Goal: Find contact information: Find contact information

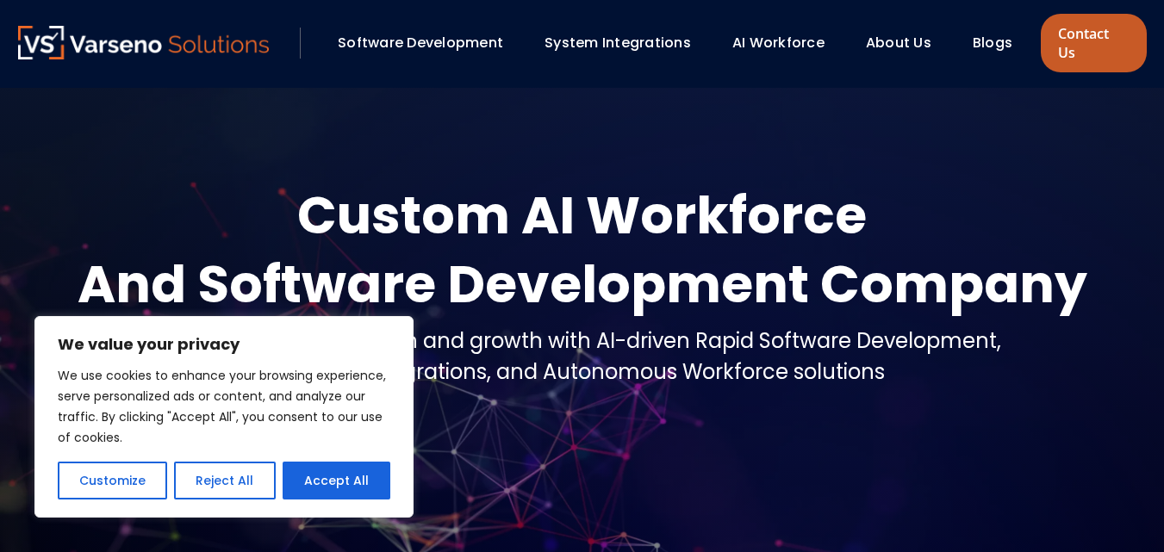
click at [1075, 45] on link "Contact Us" at bounding box center [1093, 43] width 105 height 59
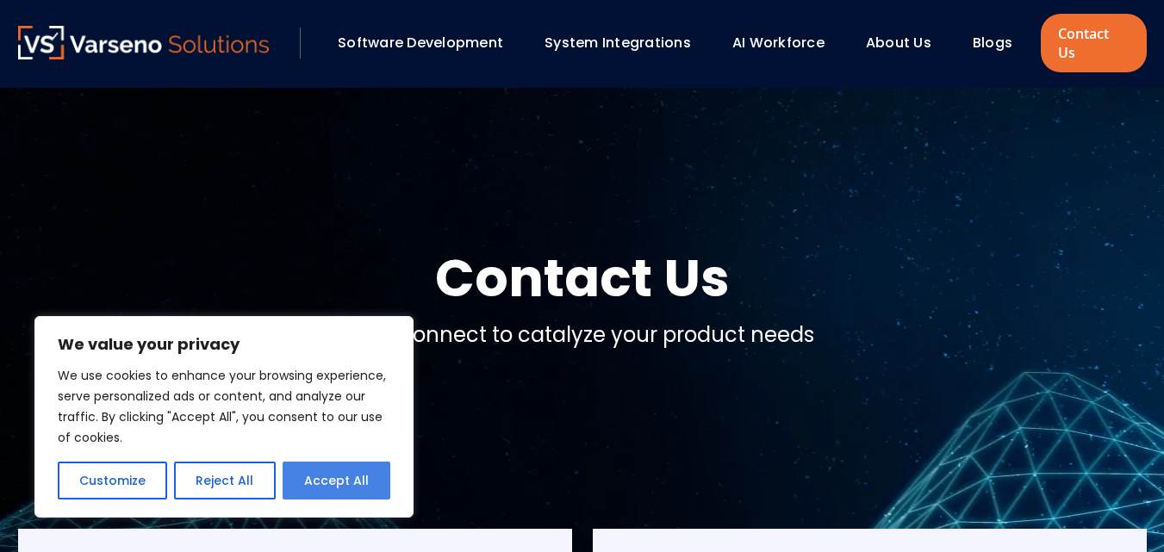
click at [373, 481] on button "Accept All" at bounding box center [337, 481] width 108 height 38
checkbox input "true"
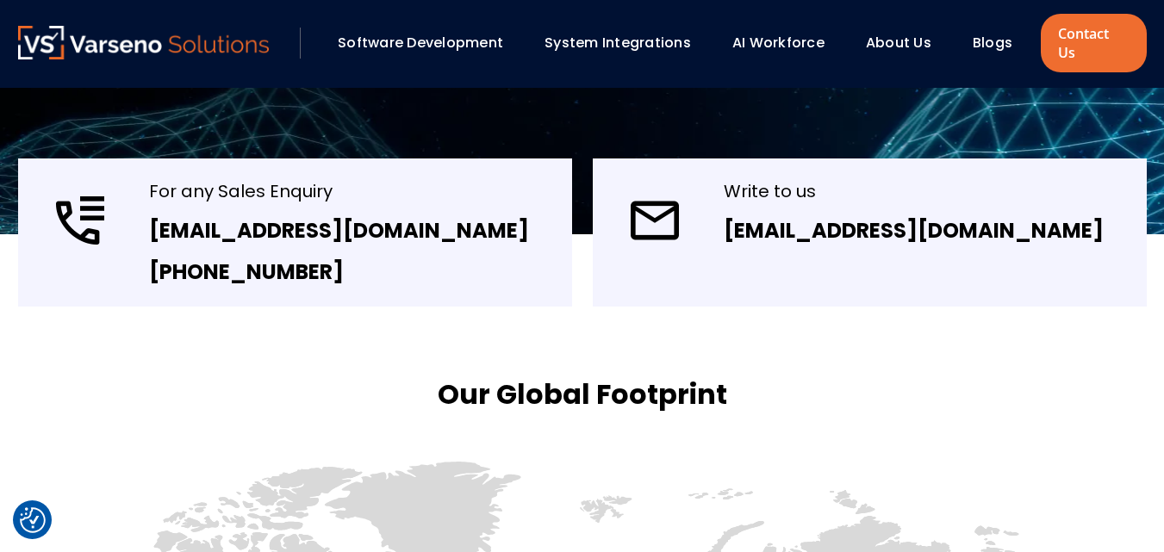
scroll to position [371, 0]
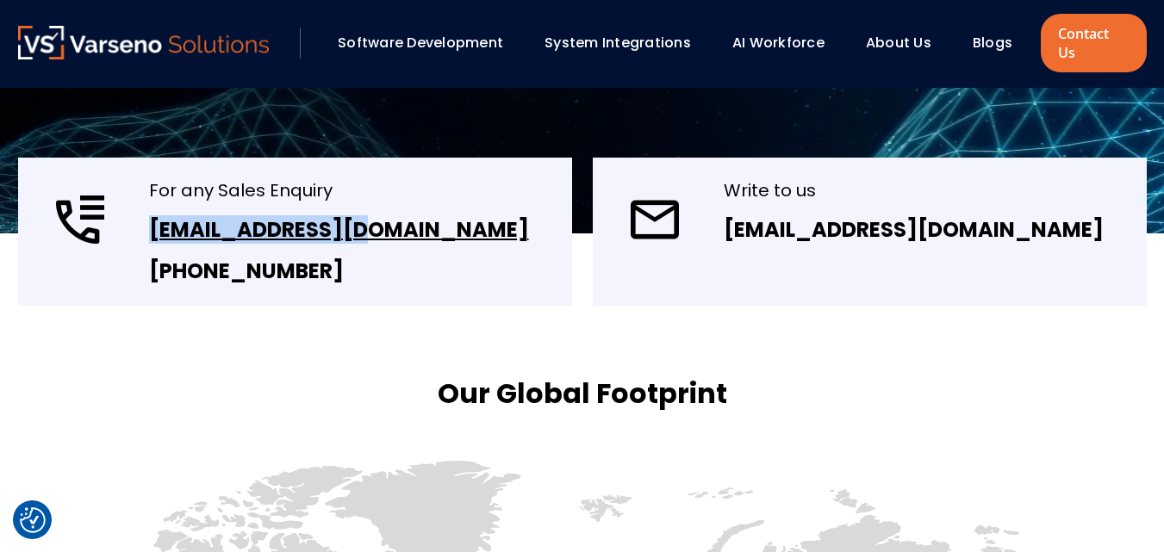
drag, startPoint x: 139, startPoint y: 219, endPoint x: 366, endPoint y: 221, distance: 227.6
click at [366, 221] on div "For any Sales Enquiry [EMAIL_ADDRESS][DOMAIN_NAME] [PHONE_NUMBER]" at bounding box center [295, 232] width 554 height 148
copy link "[EMAIL_ADDRESS][DOMAIN_NAME]"
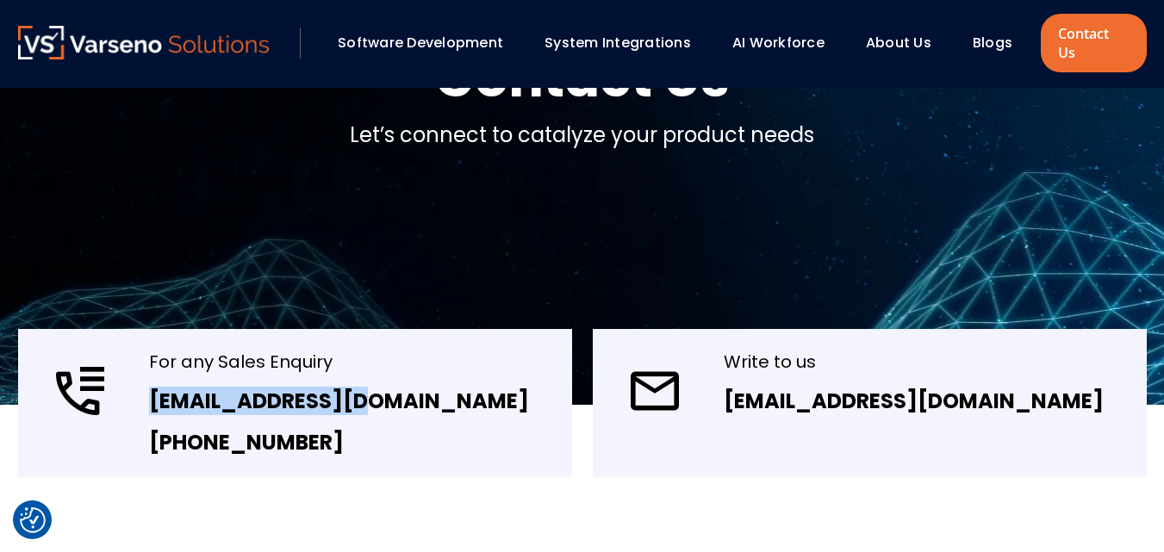
scroll to position [199, 0]
